Goal: Transaction & Acquisition: Obtain resource

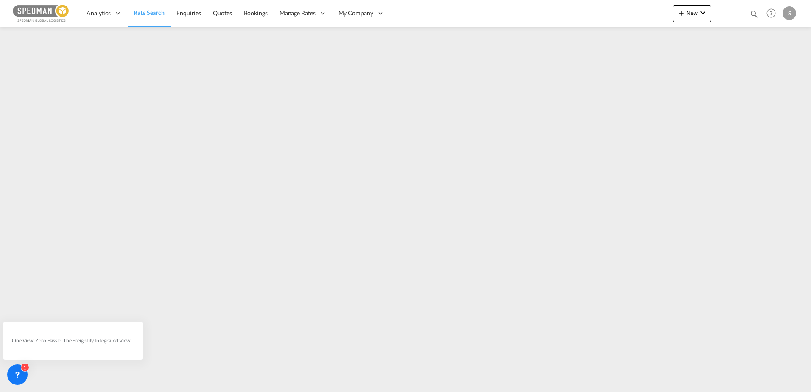
click at [157, 10] on span "Rate Search" at bounding box center [149, 12] width 31 height 7
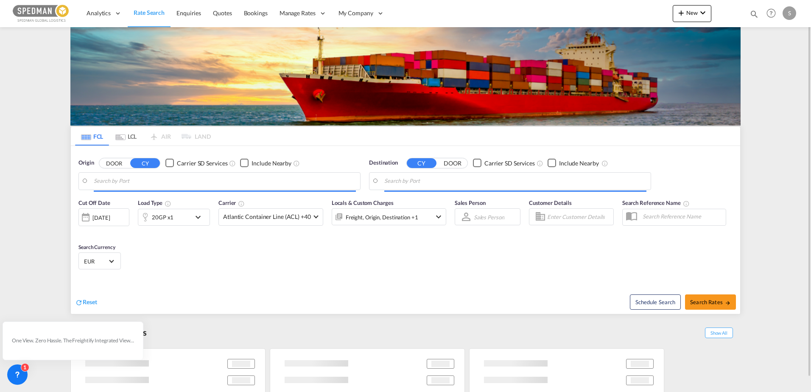
click at [154, 182] on input "Search by Port" at bounding box center [225, 181] width 262 height 13
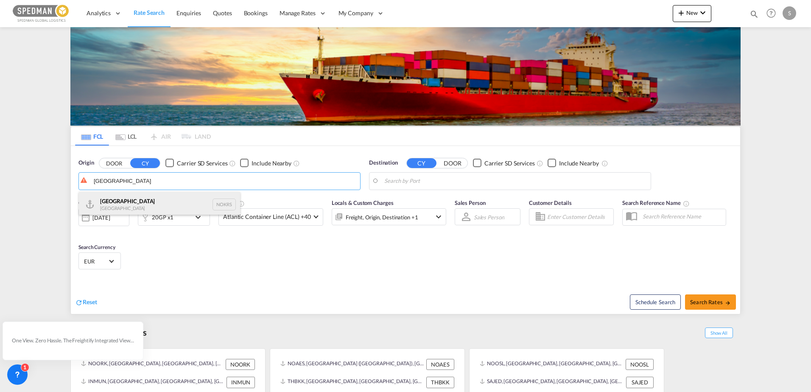
click at [151, 197] on div "Kristiansand Norway NOKRS" at bounding box center [159, 204] width 161 height 25
type input "Kristiansand, NOKRS"
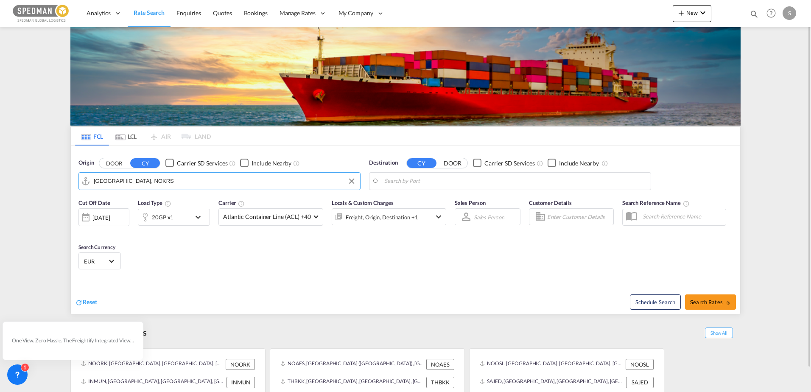
click at [417, 185] on body "Analytics Dashboard Rate Search Enquiries Quotes Bookings" at bounding box center [405, 196] width 811 height 392
type input "I"
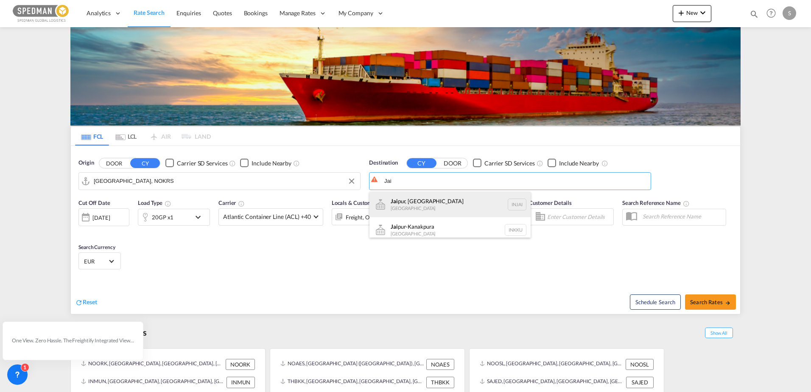
click at [436, 202] on div "Jai pur, RJ India INJAI" at bounding box center [449, 204] width 161 height 25
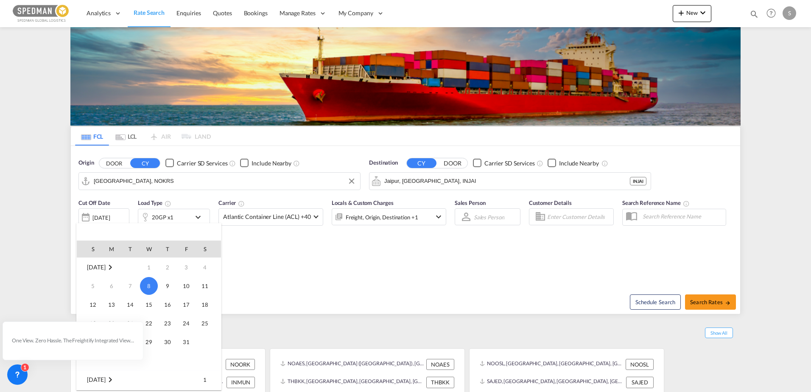
click at [515, 280] on div at bounding box center [405, 196] width 811 height 392
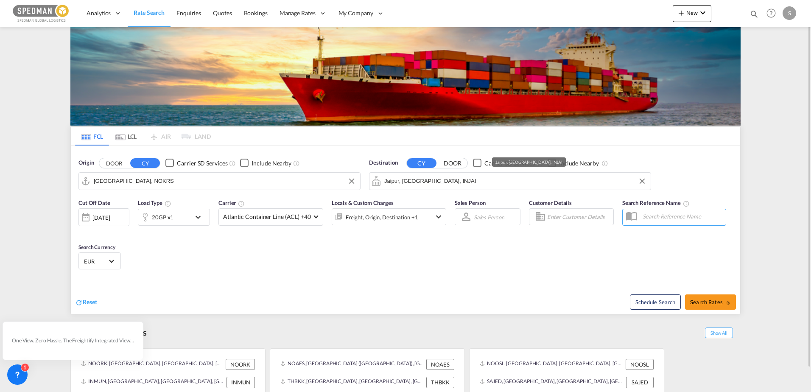
click at [400, 178] on input "Jaipur, RJ, INJAI" at bounding box center [515, 181] width 262 height 13
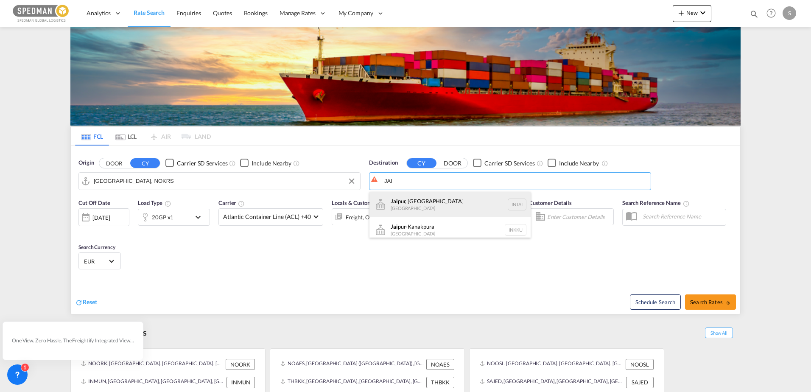
click at [414, 199] on div "Jai pur, RJ India INJAI" at bounding box center [449, 204] width 161 height 25
type input "Jaipur, RJ, INJAI"
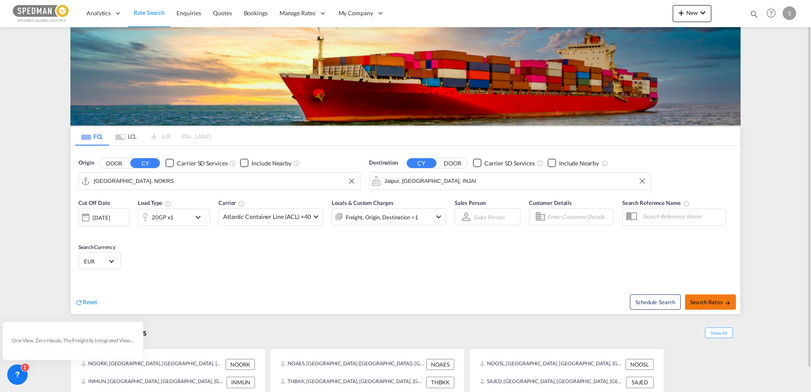
click at [719, 299] on span "Search Rates" at bounding box center [710, 302] width 41 height 7
type input "NOKRS to INJAI / 8 Oct 2025"
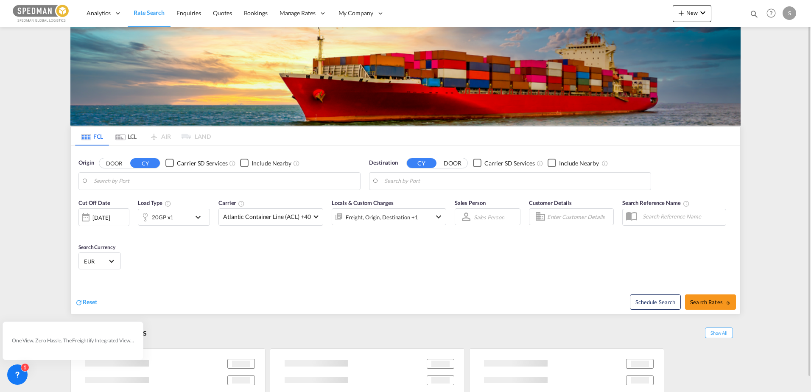
type input "Kristiansand, NOKRS"
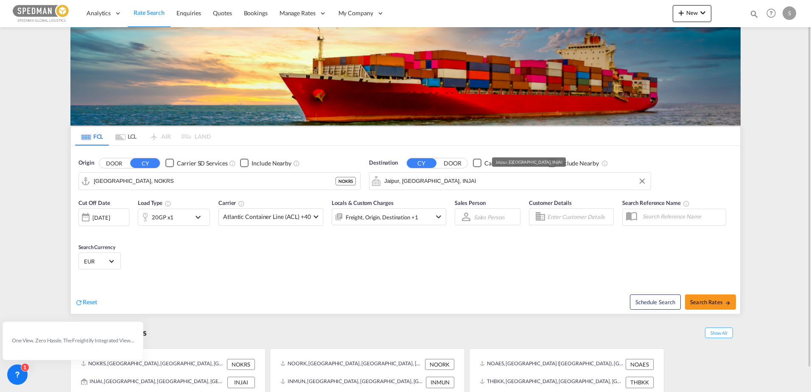
click at [496, 186] on input "Jaipur, RJ, INJAI" at bounding box center [515, 181] width 262 height 13
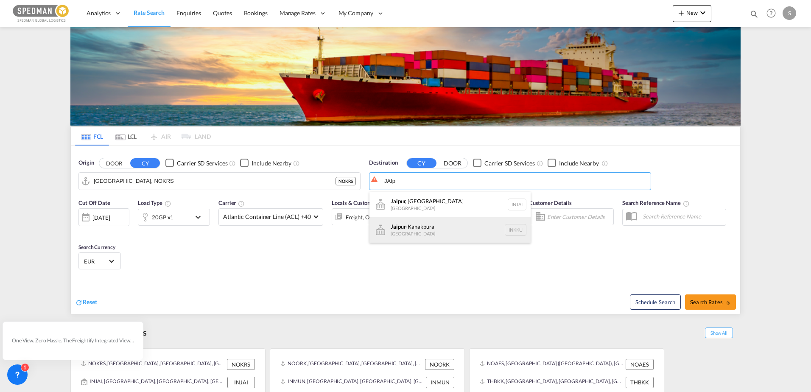
click at [428, 224] on div "Jaip ur-Kanakpura India INKKU" at bounding box center [449, 229] width 161 height 25
type input "Jaipur-Kanakpura, INKKU"
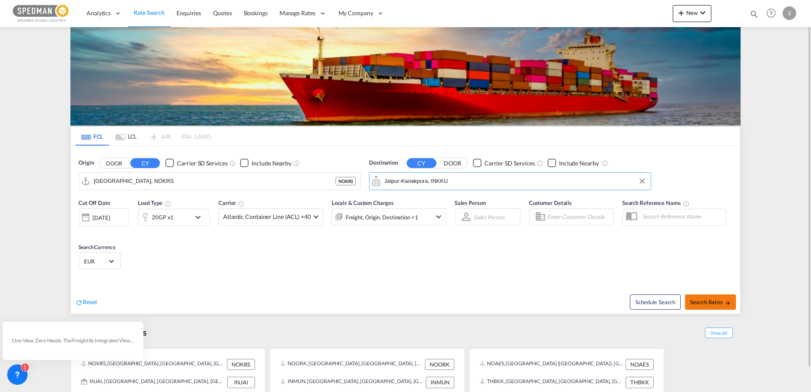
click at [701, 299] on span "Search Rates" at bounding box center [710, 302] width 41 height 7
type input "NOKRS to INKKU / 8 Oct 2025"
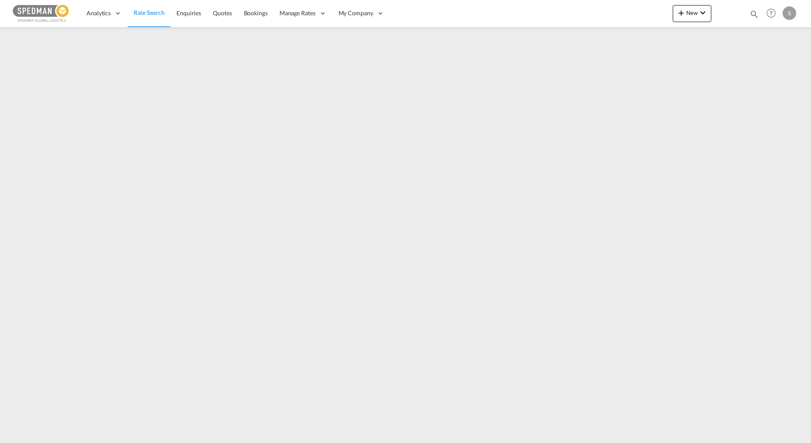
click at [142, 11] on span "Rate Search" at bounding box center [149, 12] width 31 height 7
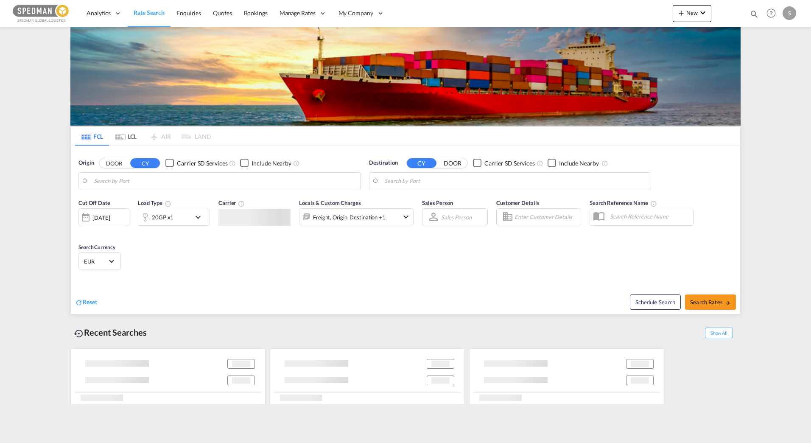
click at [158, 179] on input "Search by Port" at bounding box center [225, 181] width 262 height 13
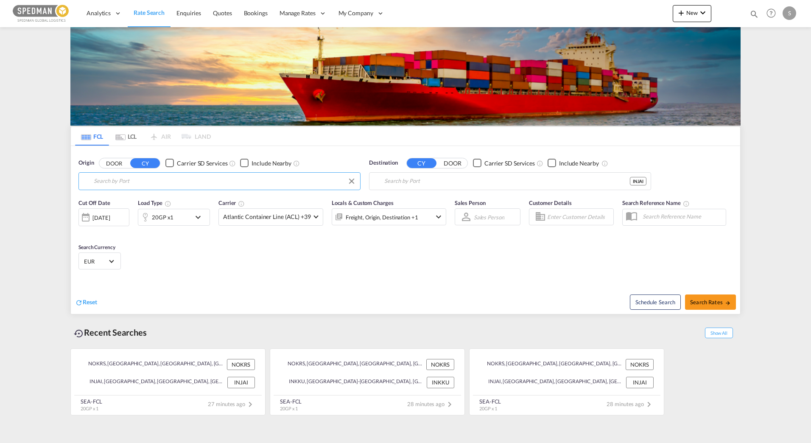
type input "Kristiansand, NOKRS"
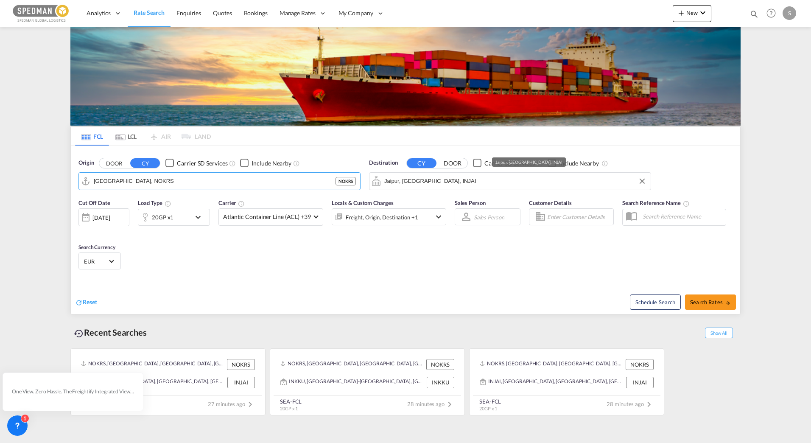
click at [415, 185] on input "Jaipur, RJ, INJAI" at bounding box center [515, 181] width 262 height 13
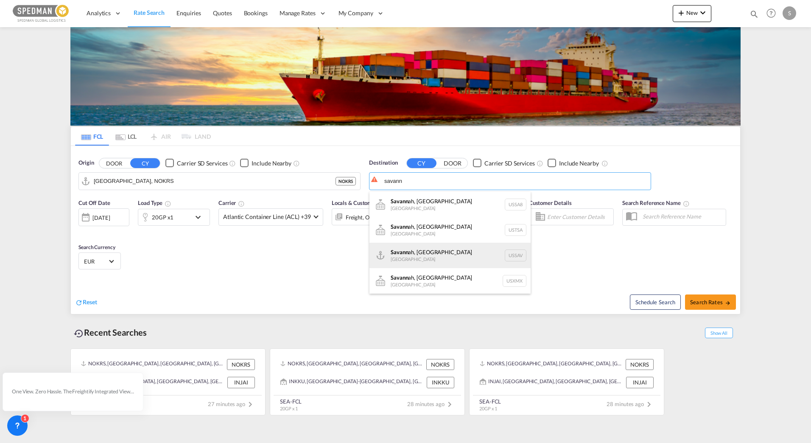
click at [435, 256] on div "Savann ah, GA United States USSAV" at bounding box center [449, 255] width 161 height 25
type input "Savannah, GA, USSAV"
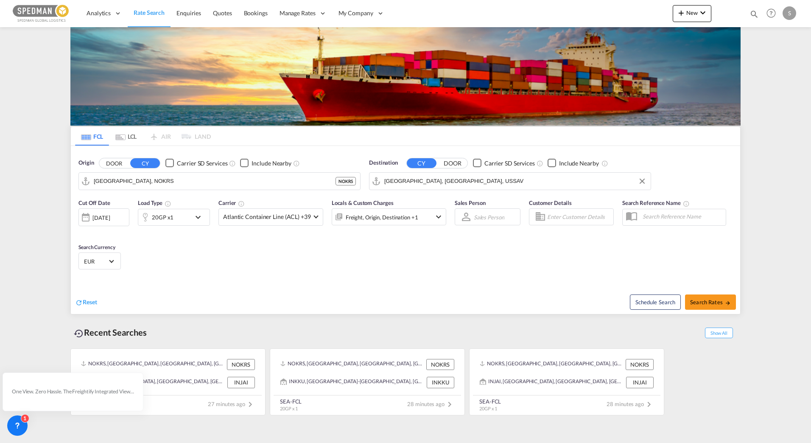
click at [197, 220] on md-icon "icon-chevron-down" at bounding box center [200, 217] width 14 height 10
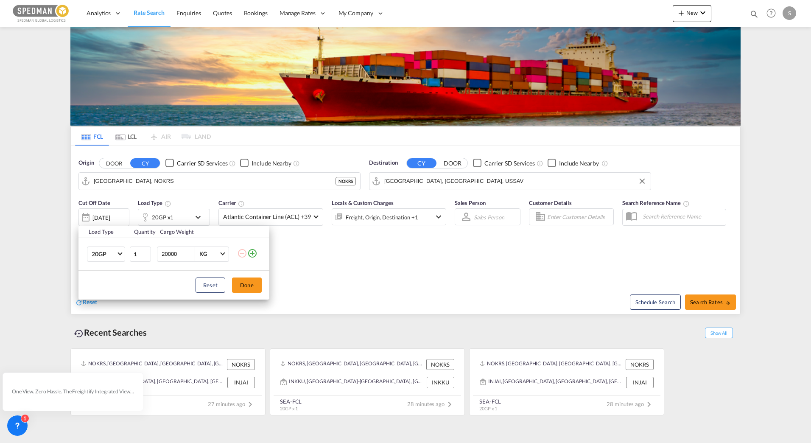
click at [197, 220] on div "Load Type Quantity Cargo Weight 20GP 20GP 40GP 40HC 45HC 20RE 40RE 40HR 20OT 40…" at bounding box center [405, 221] width 811 height 443
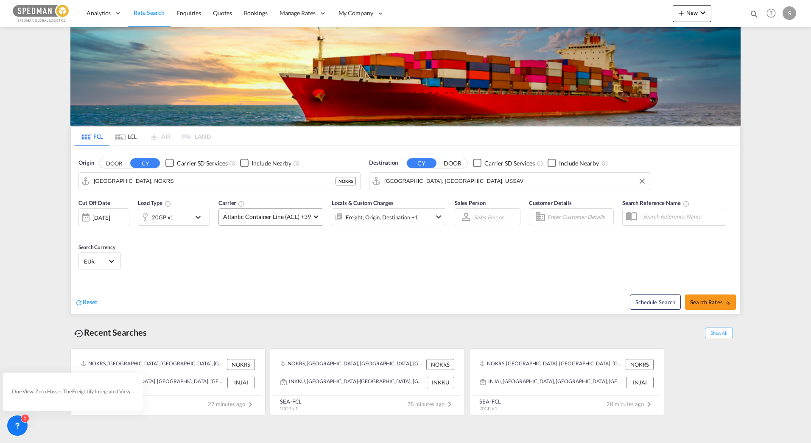
click at [253, 218] on span "Atlantic Container Line (ACL) +39" at bounding box center [267, 217] width 88 height 8
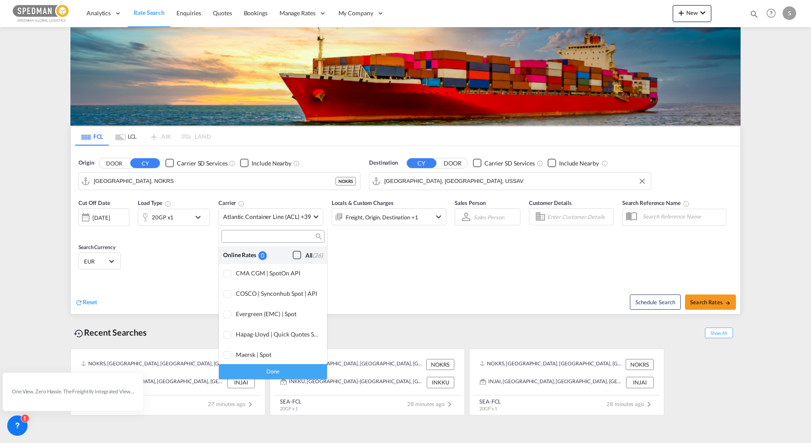
click at [293, 254] on div "Checkbox No Ink" at bounding box center [297, 255] width 8 height 8
click at [703, 300] on md-backdrop at bounding box center [405, 221] width 811 height 443
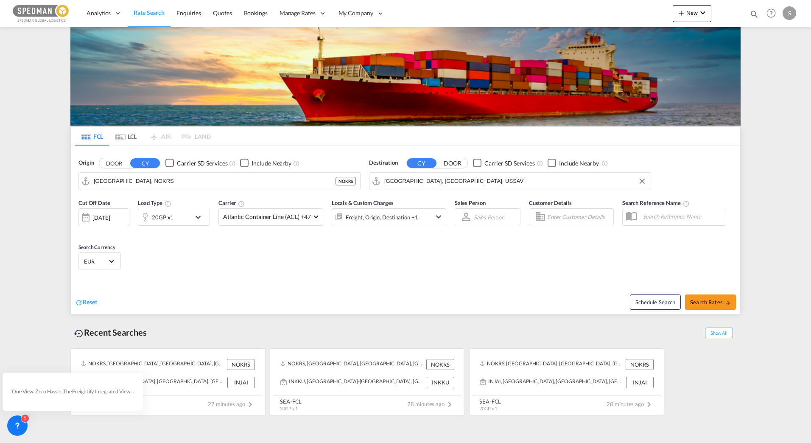
click at [703, 300] on span "Search Rates" at bounding box center [710, 302] width 41 height 7
type input "NOKRS to USSAV / 8 Oct 2025"
